Goal: Transaction & Acquisition: Book appointment/travel/reservation

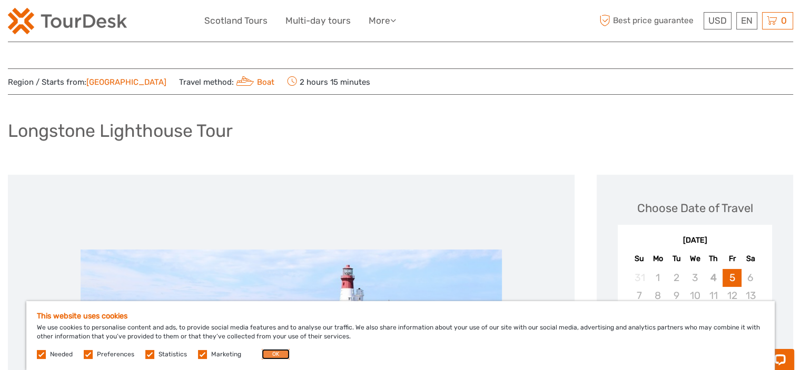
click at [265, 358] on button "OK" at bounding box center [276, 354] width 28 height 11
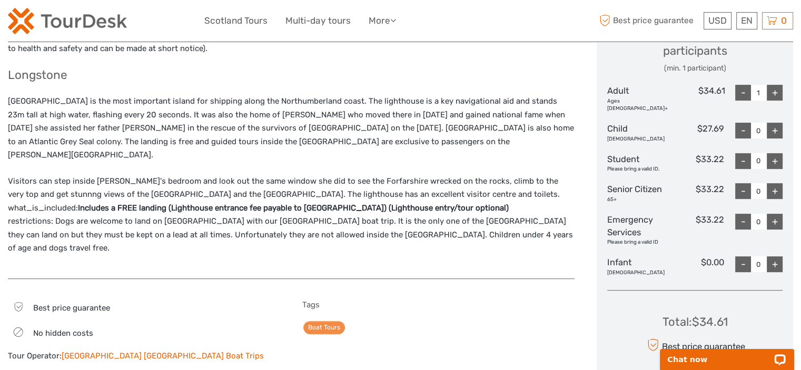
scroll to position [211, 0]
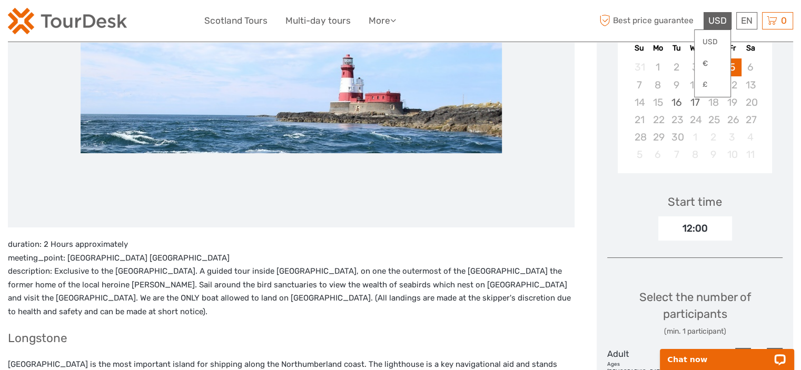
click at [722, 16] on span "USD" at bounding box center [717, 20] width 18 height 11
click at [713, 61] on link "€" at bounding box center [712, 63] width 36 height 19
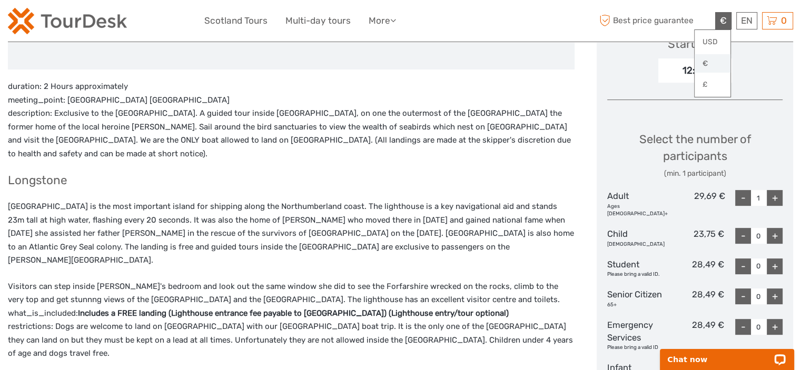
click at [701, 61] on link "€" at bounding box center [712, 63] width 36 height 19
click at [709, 66] on link "€" at bounding box center [712, 63] width 36 height 19
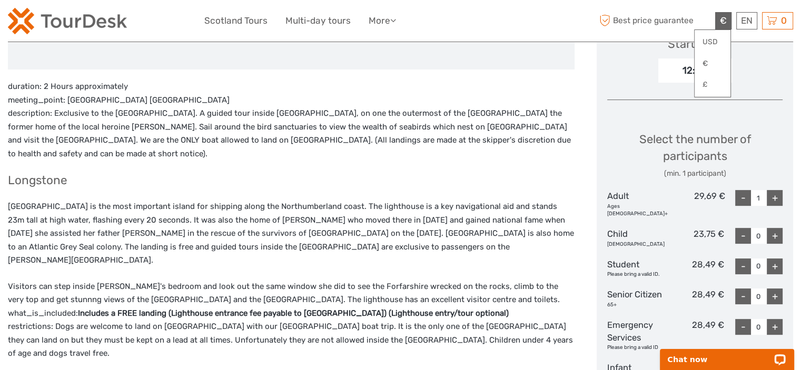
click at [573, 141] on p "duration: 2 Hours approximately meeting_point: [GEOGRAPHIC_DATA] GB description…" at bounding box center [291, 120] width 566 height 81
click at [653, 112] on div "Choose Date of Travel [DATE] Su Mo Tu We Th Fr Sa 31 1 2 3 4 5 6 7 8 9 10 11 12…" at bounding box center [694, 158] width 196 height 705
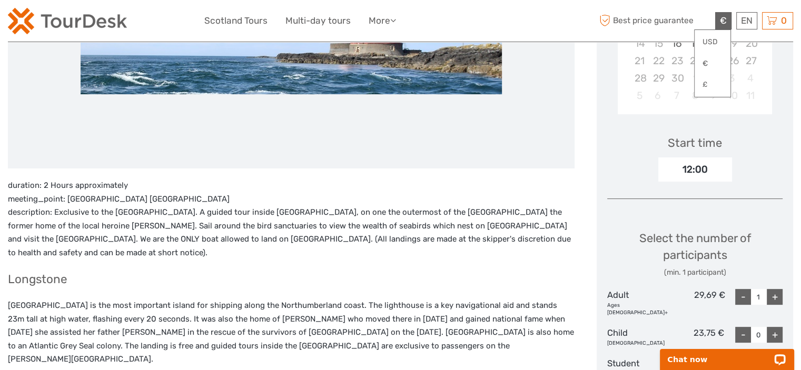
scroll to position [263, 0]
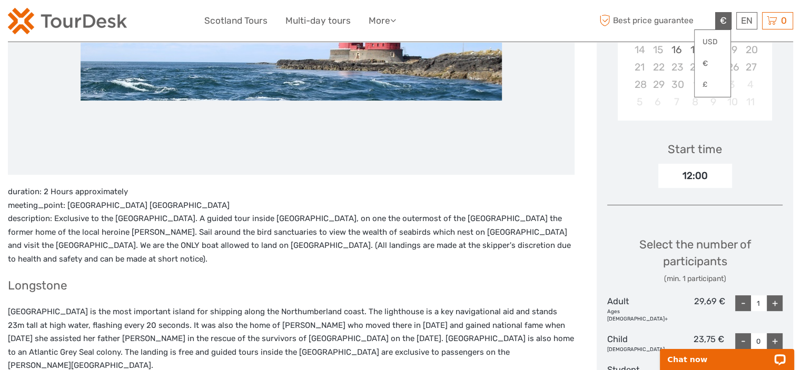
click at [687, 182] on div "12:00" at bounding box center [695, 176] width 74 height 24
click at [690, 177] on div "12:00" at bounding box center [695, 176] width 74 height 24
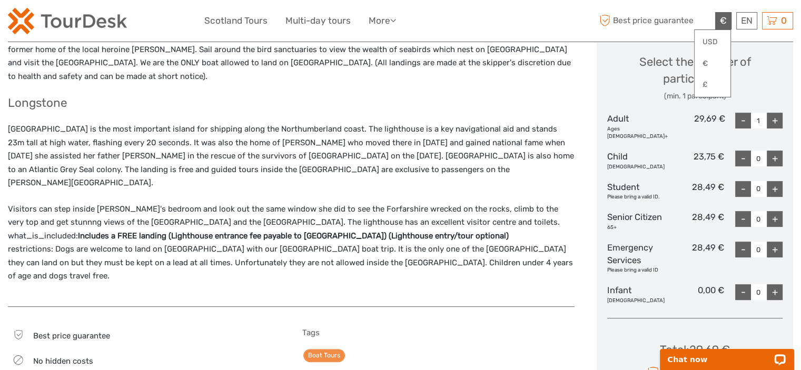
scroll to position [369, 0]
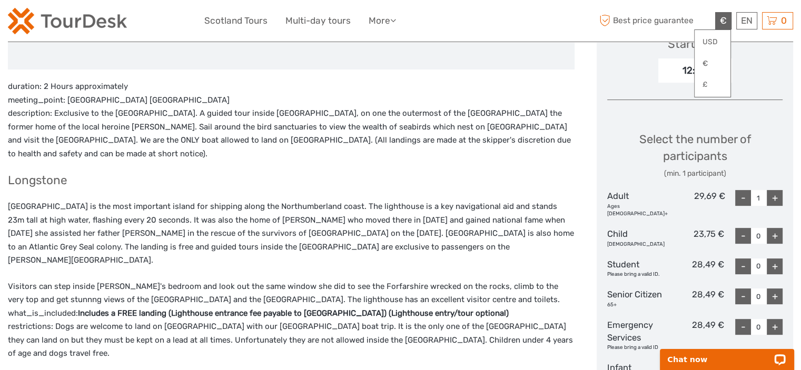
click at [769, 200] on div "+" at bounding box center [775, 198] width 16 height 16
click at [775, 200] on div "+" at bounding box center [775, 198] width 16 height 16
type input "3"
click at [777, 229] on div "+" at bounding box center [775, 236] width 16 height 16
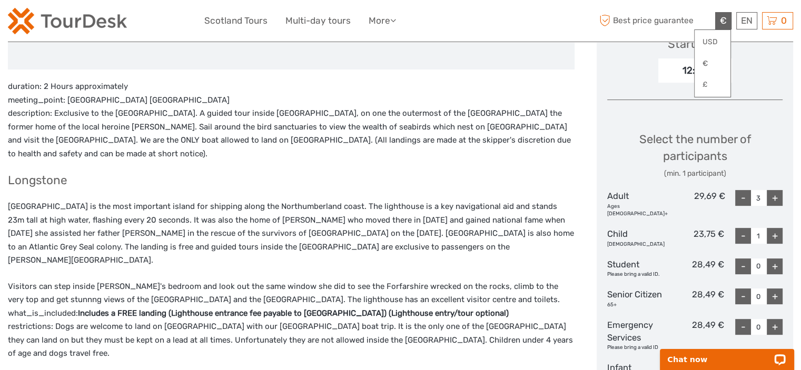
type input "2"
click at [743, 200] on div "-" at bounding box center [743, 198] width 16 height 16
type input "2"
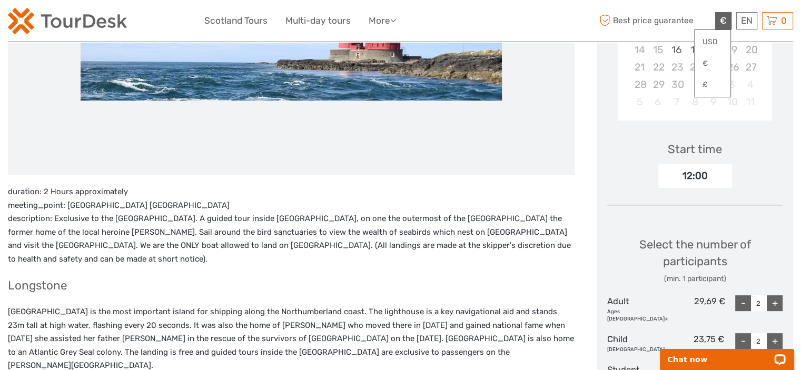
scroll to position [0, 0]
